Goal: Information Seeking & Learning: Learn about a topic

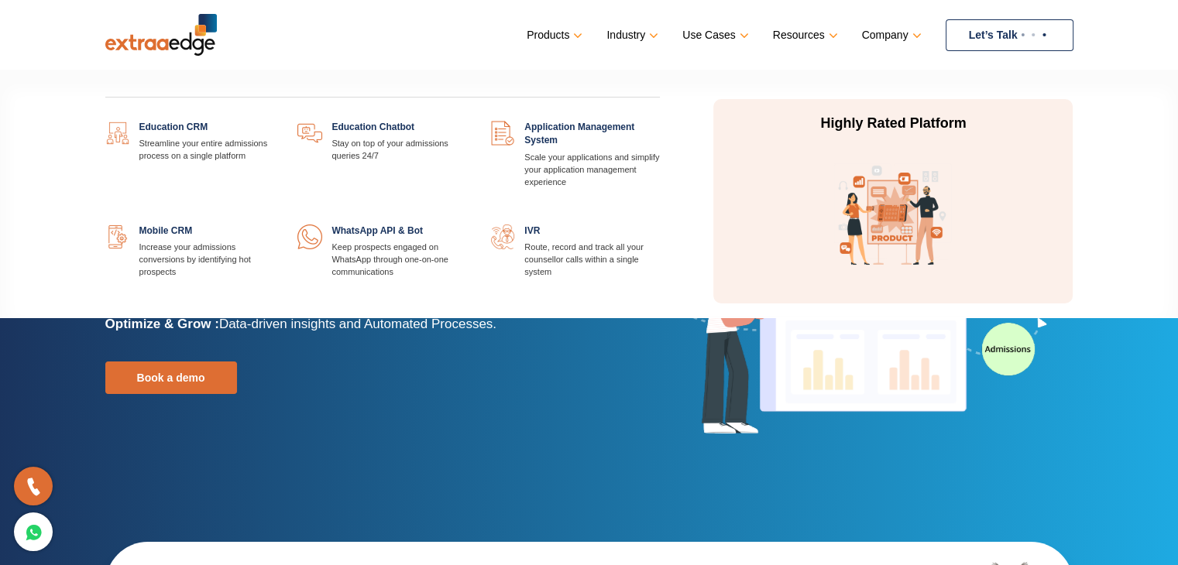
click at [467, 121] on link at bounding box center [467, 121] width 0 height 0
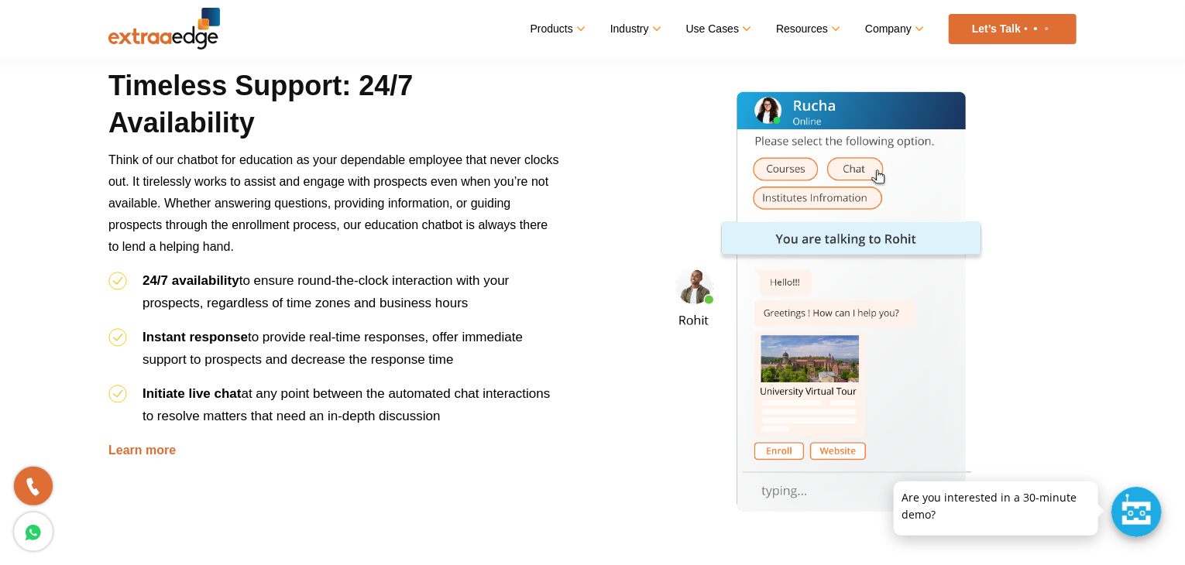
scroll to position [770, 0]
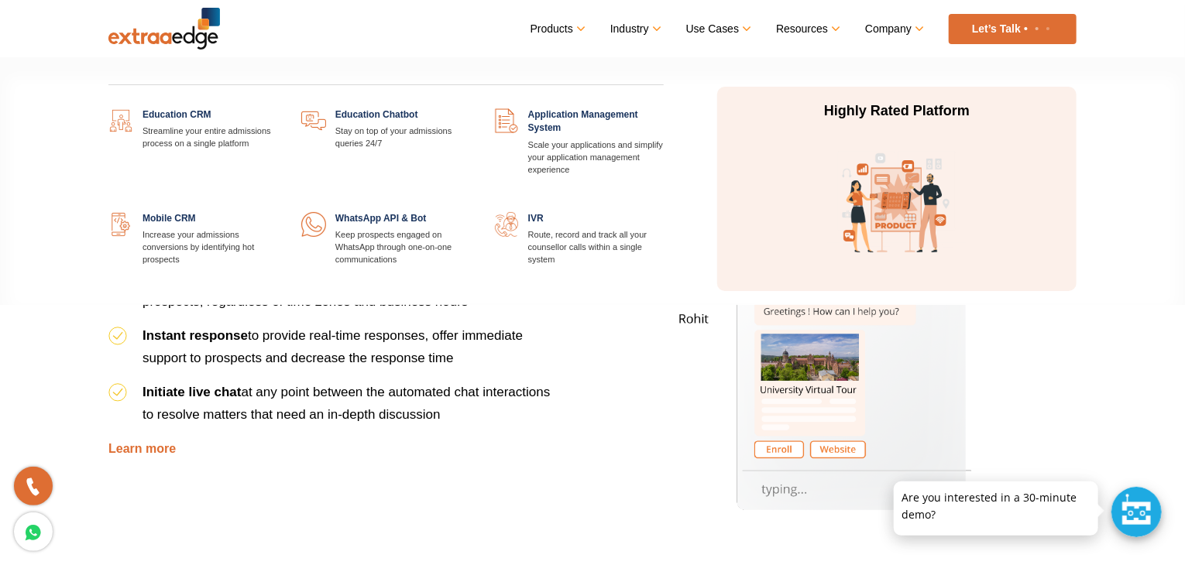
click at [278, 108] on link at bounding box center [278, 108] width 0 height 0
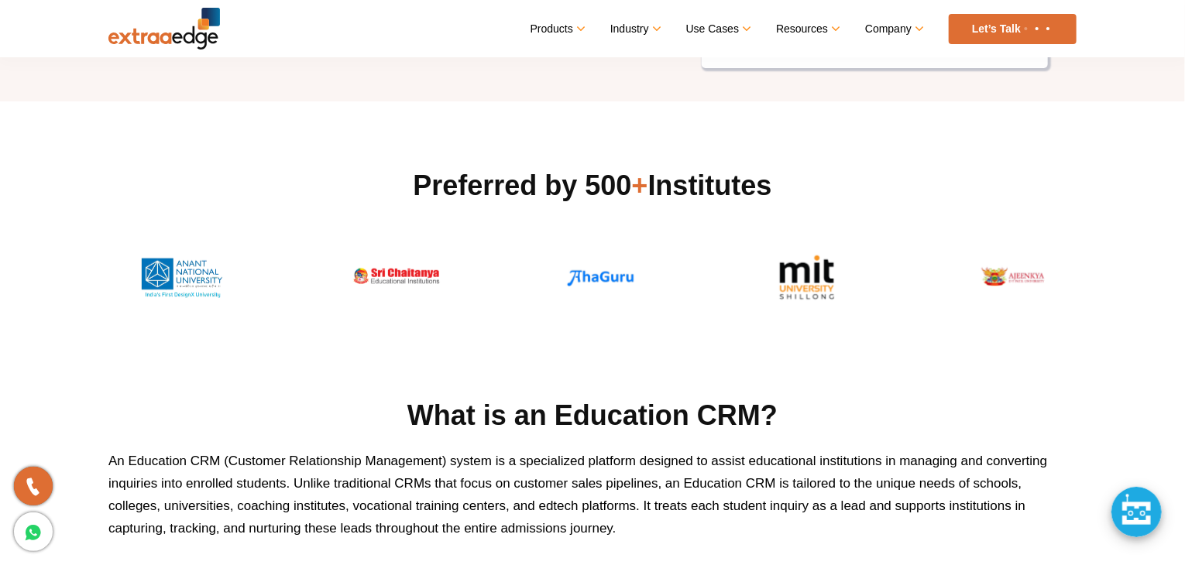
scroll to position [420, 0]
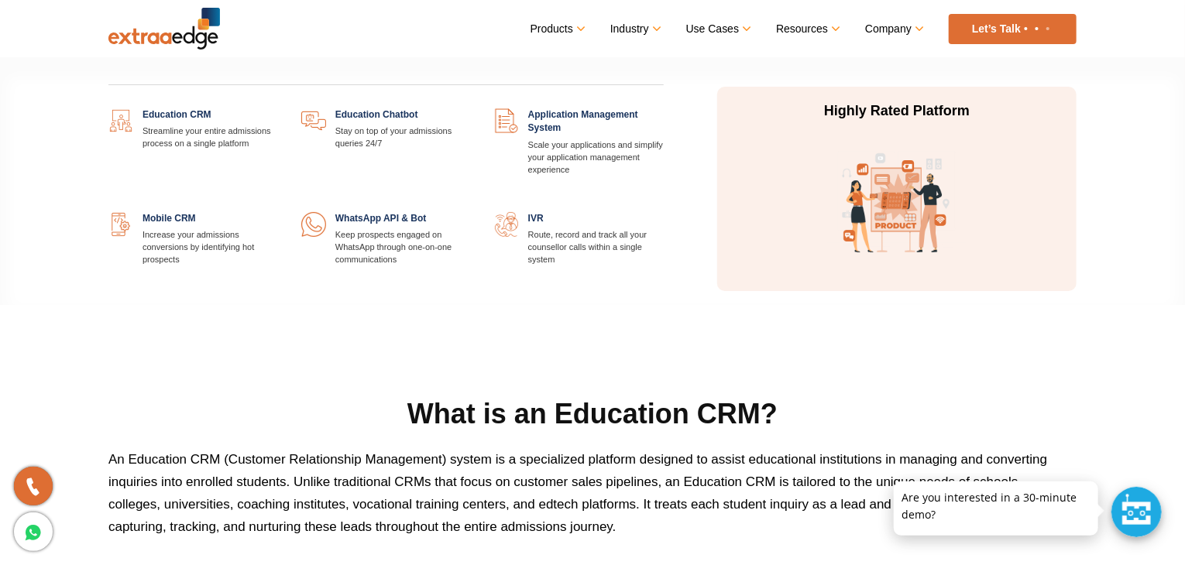
click at [664, 212] on link at bounding box center [664, 212] width 0 height 0
